Goal: Communication & Community: Connect with others

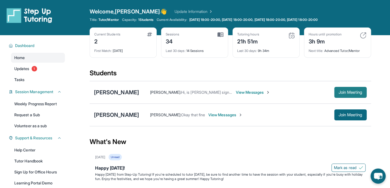
click at [345, 95] on button "Join Meeting" at bounding box center [350, 92] width 32 height 11
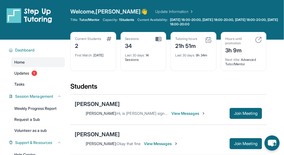
click at [192, 114] on span "View Messages" at bounding box center [189, 114] width 34 height 6
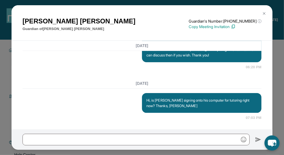
scroll to position [5195, 0]
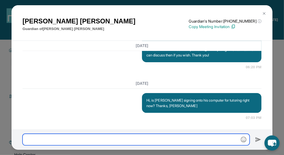
click at [97, 142] on input "text" at bounding box center [136, 140] width 227 height 12
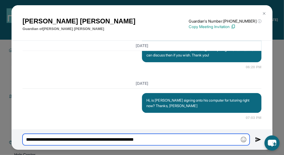
type input "**********"
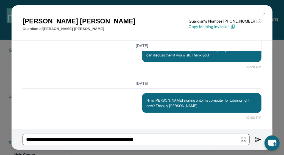
click at [258, 139] on img at bounding box center [259, 139] width 6 height 7
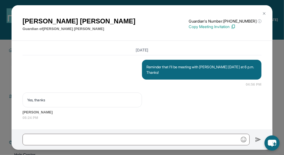
scroll to position [5278, 0]
click at [264, 15] on img at bounding box center [264, 13] width 4 height 4
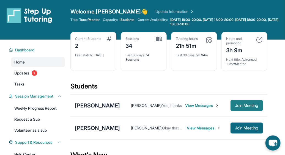
click at [243, 106] on span "Join Meeting" at bounding box center [247, 105] width 24 height 3
